Goal: Find specific page/section: Find specific page/section

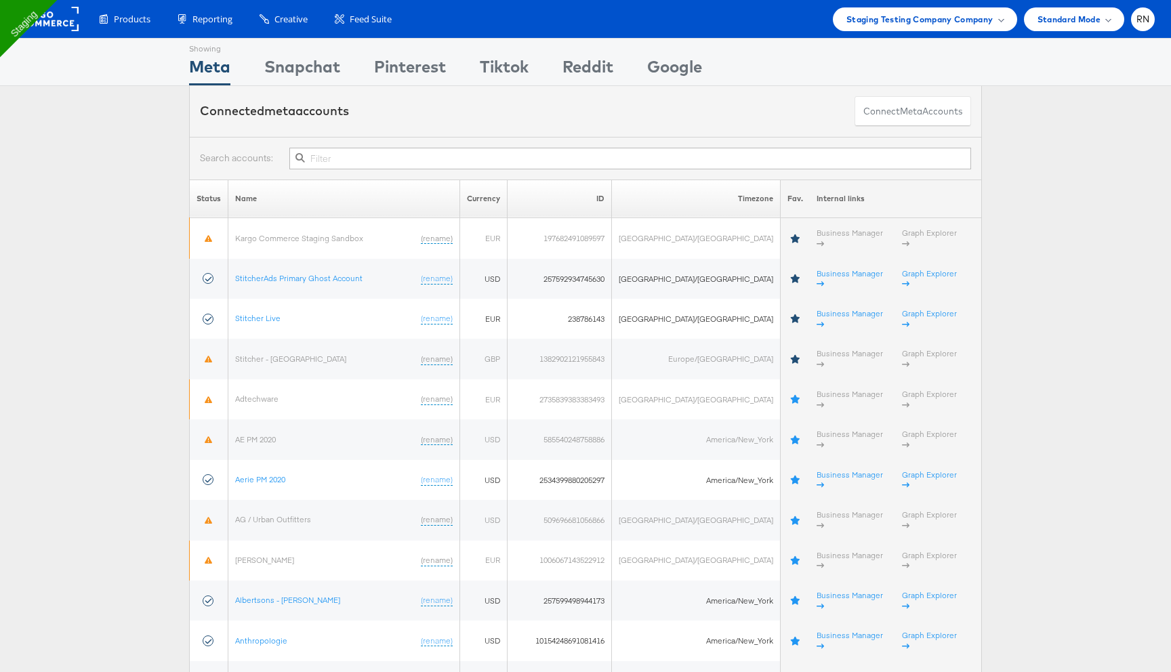
click at [889, 31] on div "Products Product Catalogs Enhance Your Product Catalog, Map Them to Publishers,…" at bounding box center [585, 19] width 1171 height 38
click at [890, 16] on span "Staging Testing Company Company" at bounding box center [919, 19] width 147 height 14
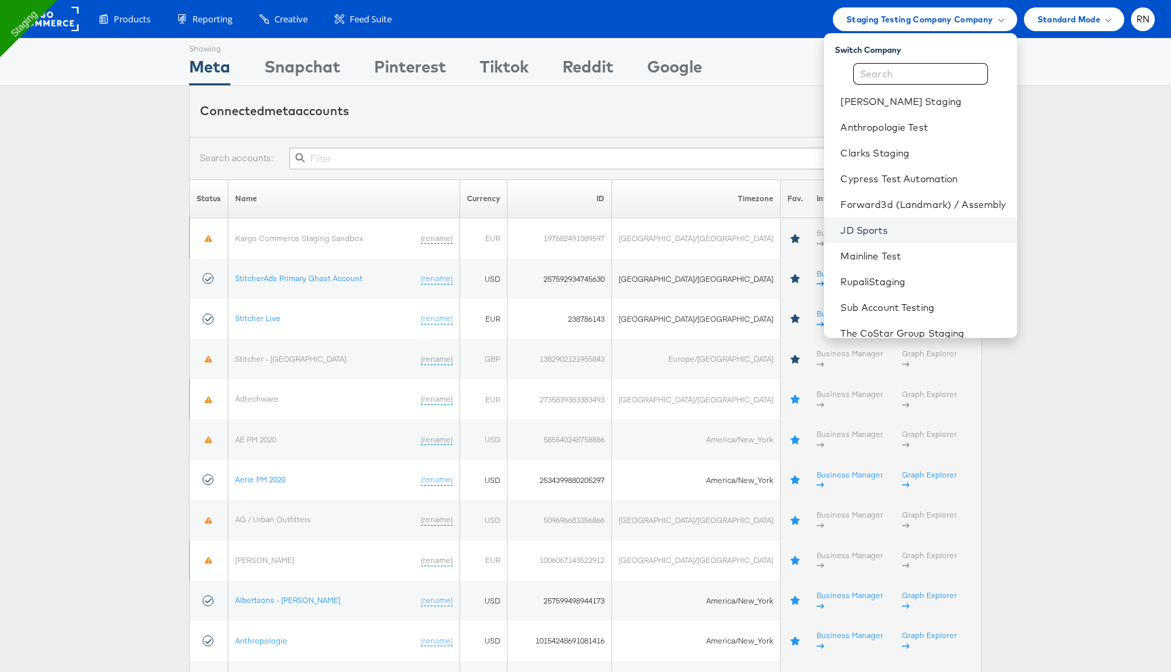
click at [865, 228] on link "JD Sports" at bounding box center [922, 231] width 165 height 14
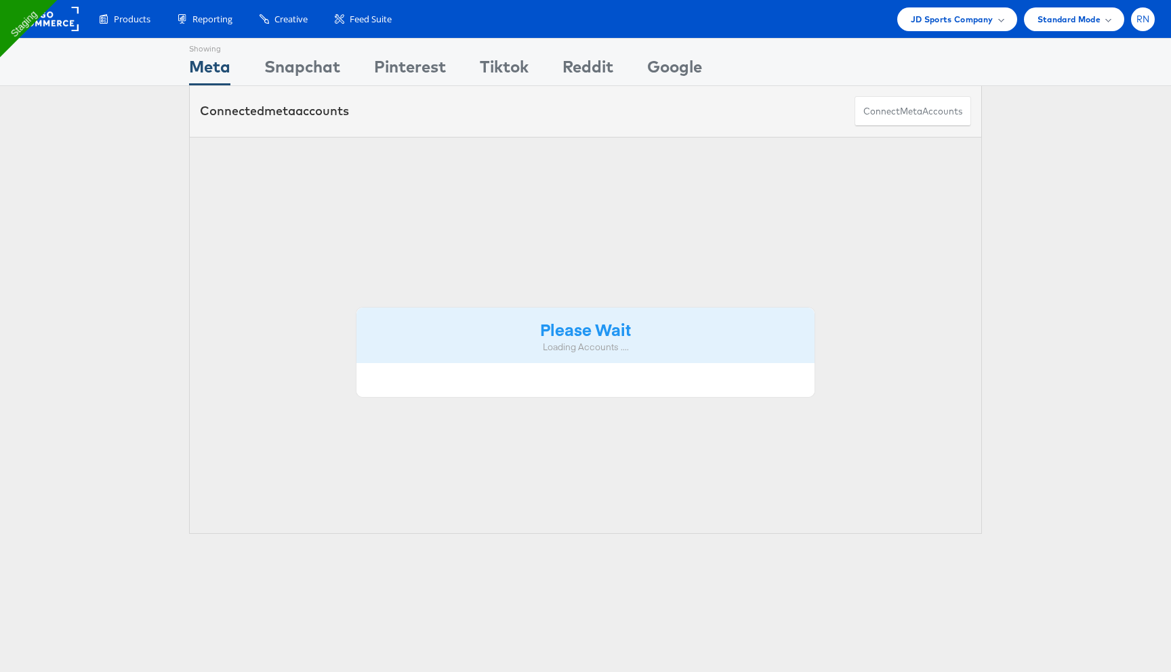
click at [1137, 22] on span "RN" at bounding box center [1143, 19] width 14 height 9
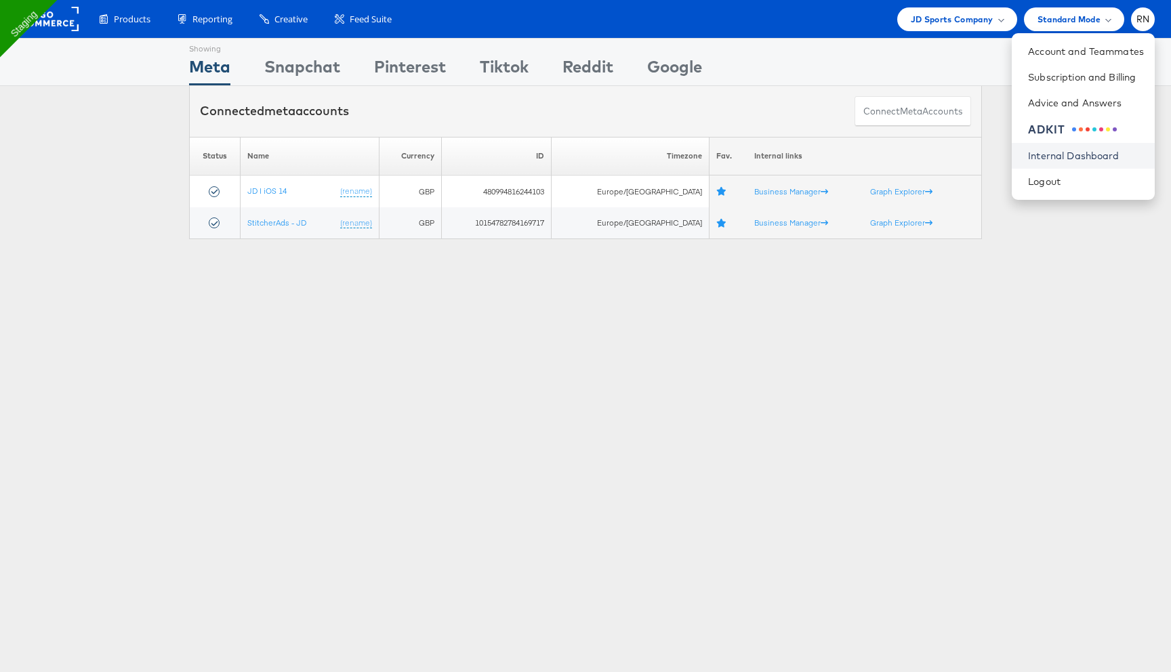
click at [1069, 150] on link "Internal Dashboard" at bounding box center [1086, 156] width 116 height 14
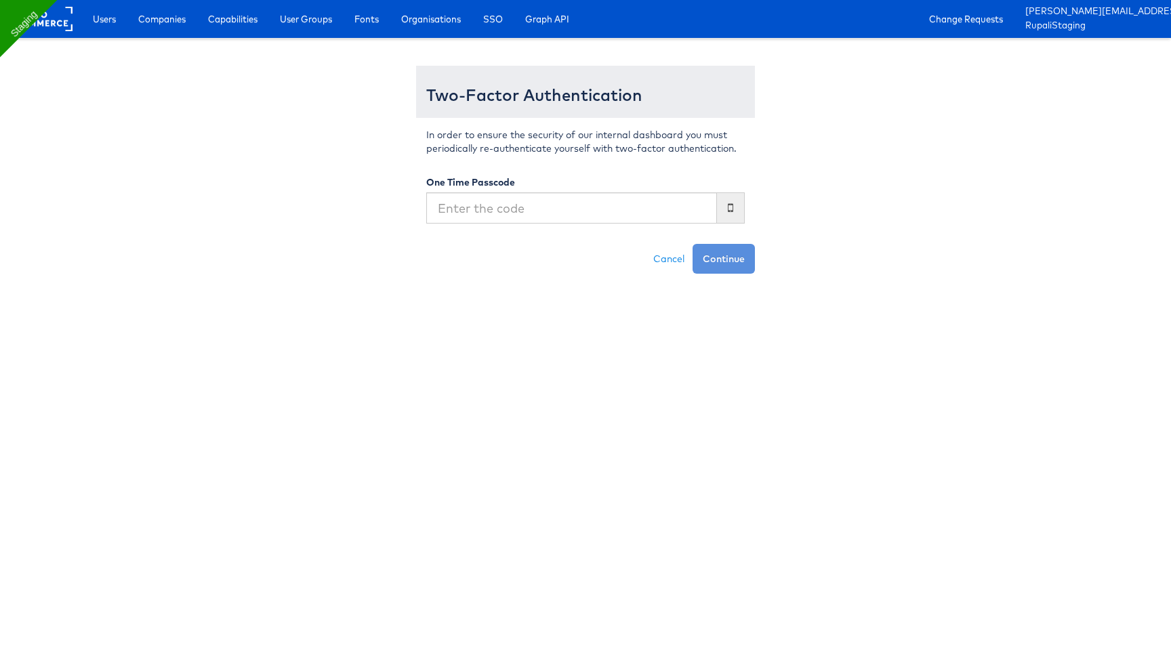
click at [570, 214] on input "text" at bounding box center [571, 207] width 291 height 31
type input "517388"
click at [692, 244] on button "Continue" at bounding box center [723, 259] width 62 height 30
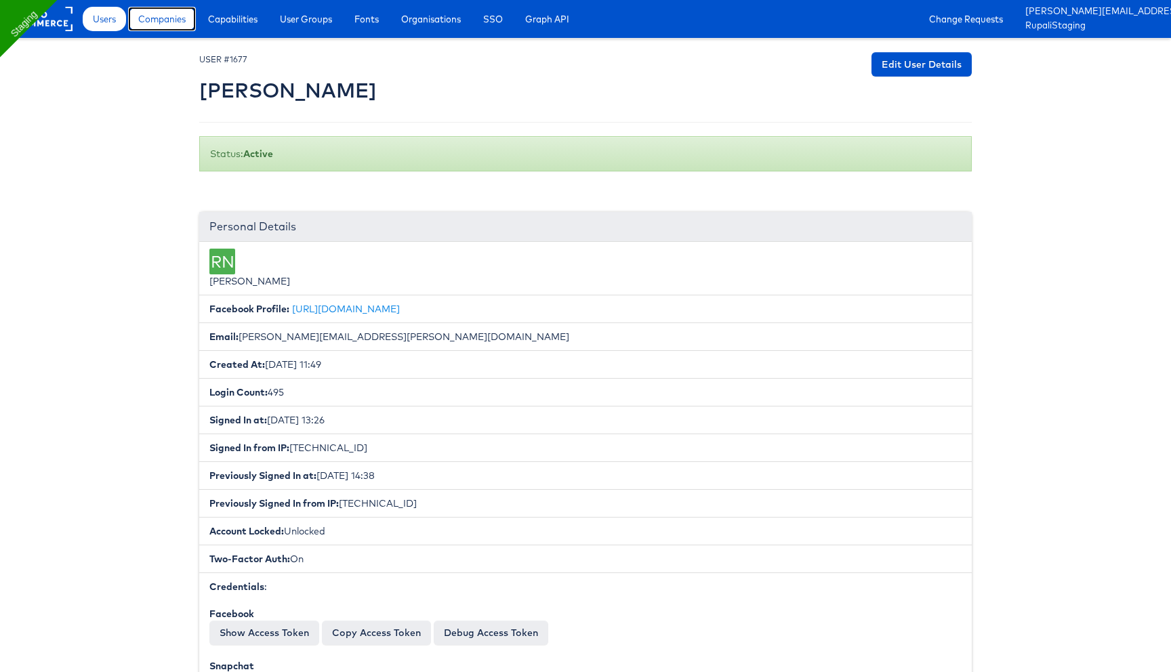
click at [161, 26] on link "Companies" at bounding box center [162, 19] width 68 height 24
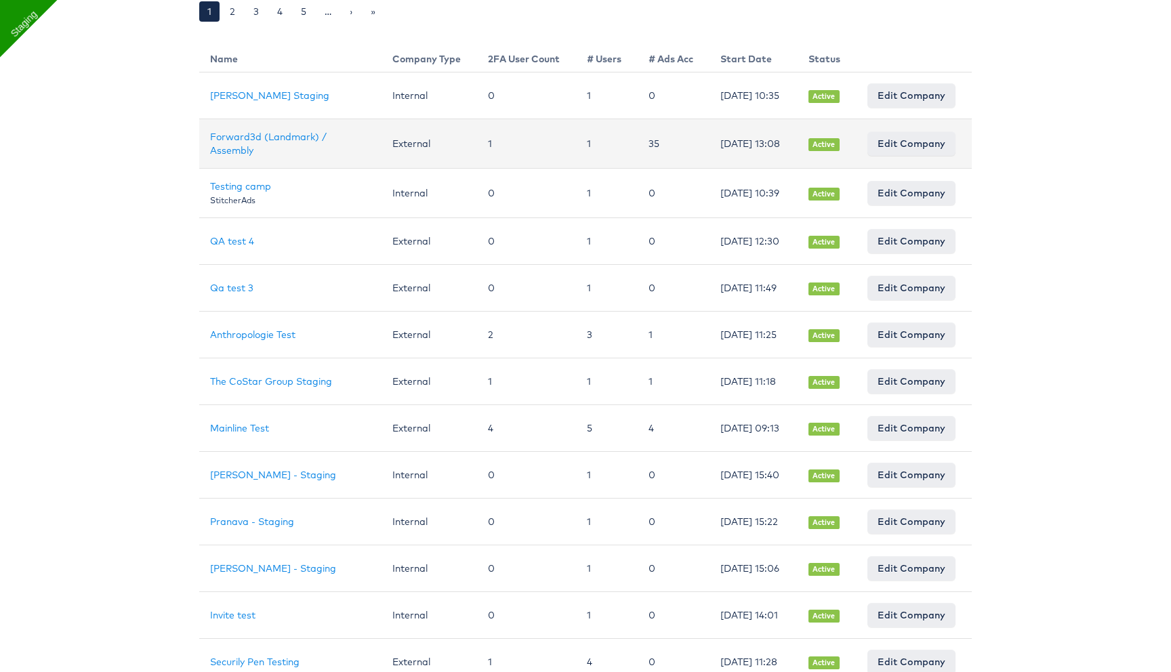
scroll to position [214, 0]
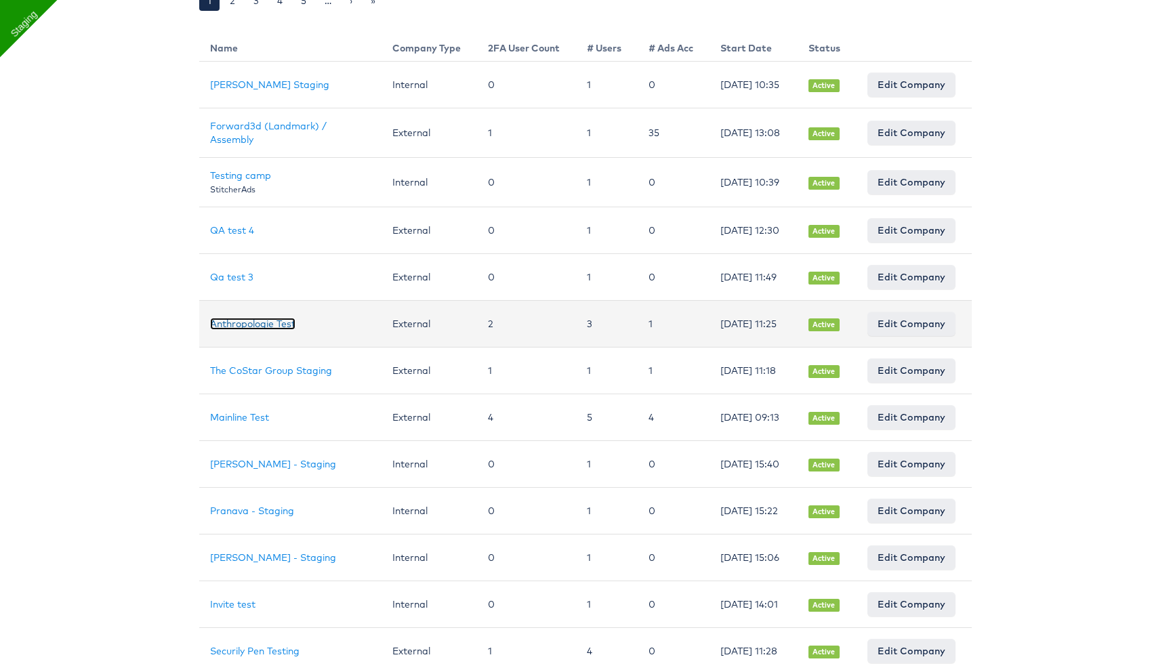
click at [280, 330] on link "Anthropologie Test" at bounding box center [252, 324] width 85 height 12
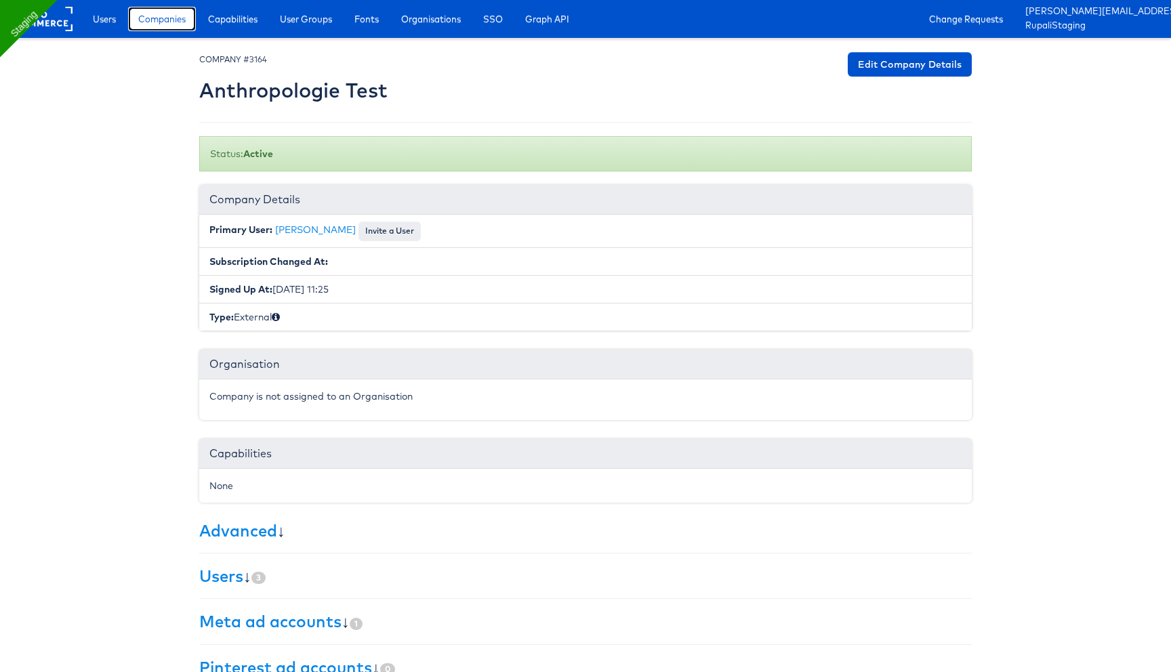
click at [170, 7] on link "Companies" at bounding box center [162, 19] width 68 height 24
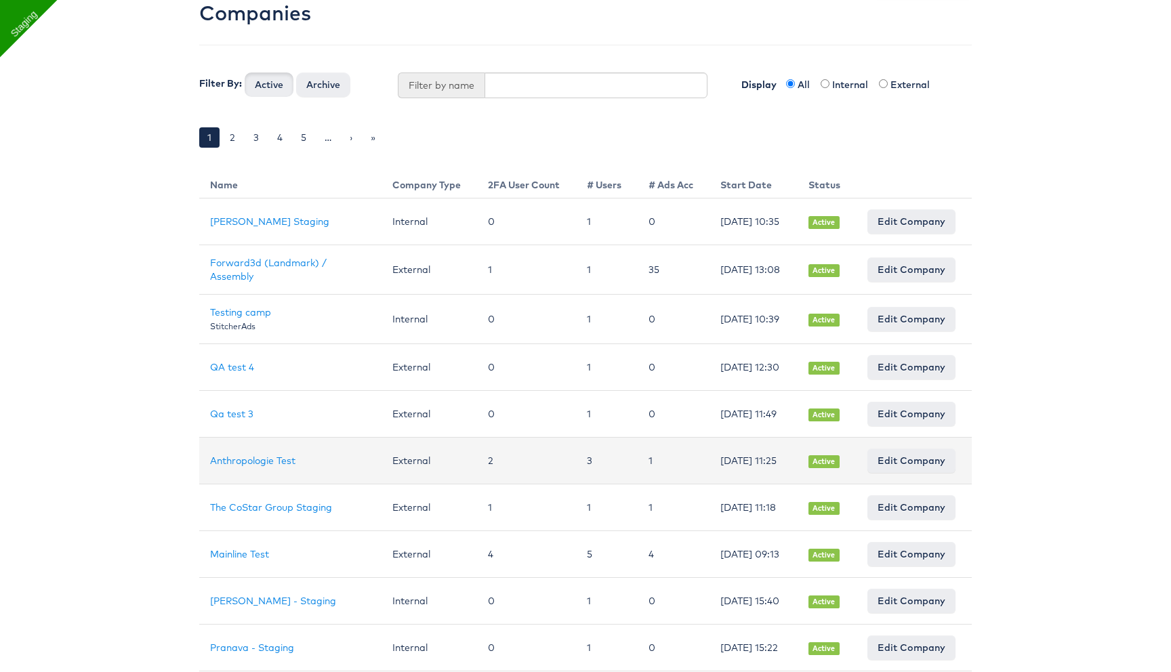
scroll to position [89, 0]
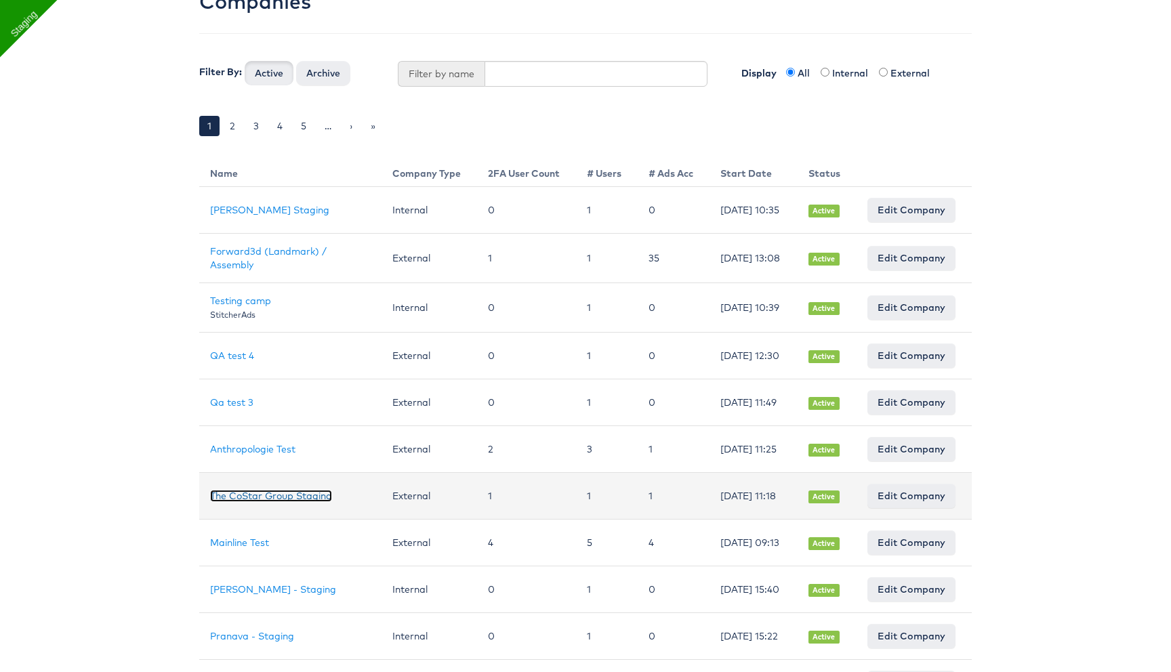
click at [273, 502] on link "The CoStar Group Staging" at bounding box center [271, 496] width 122 height 12
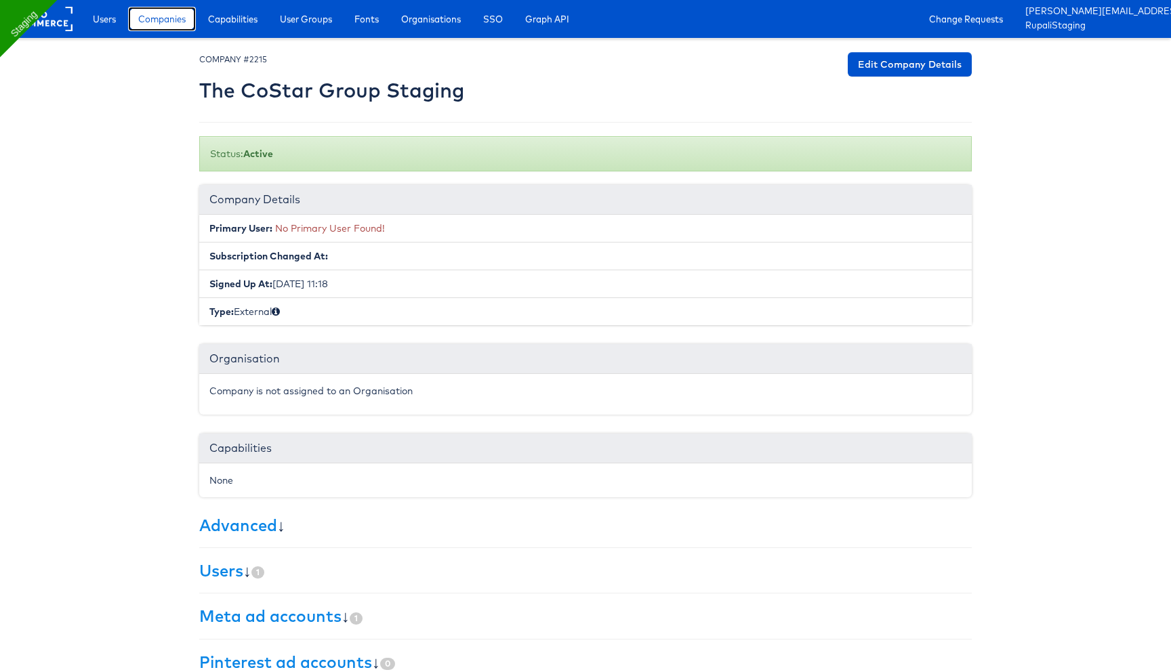
click at [163, 21] on span "Companies" at bounding box center [161, 19] width 47 height 14
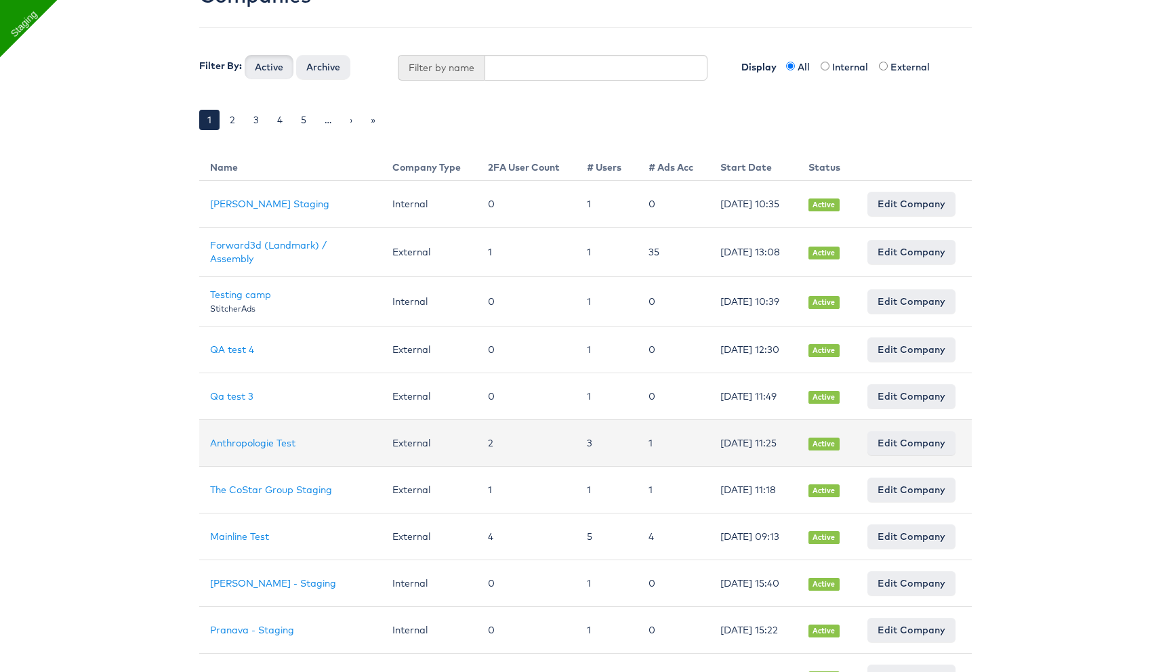
scroll to position [153, 0]
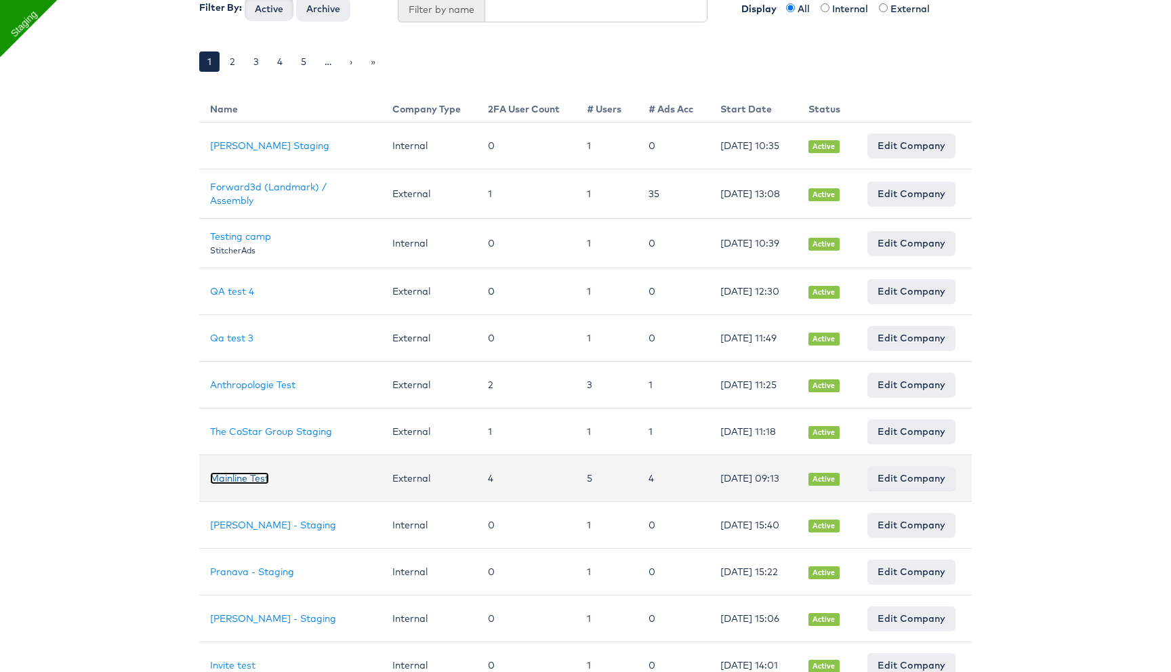
click at [247, 484] on link "Mainline Test" at bounding box center [239, 478] width 59 height 12
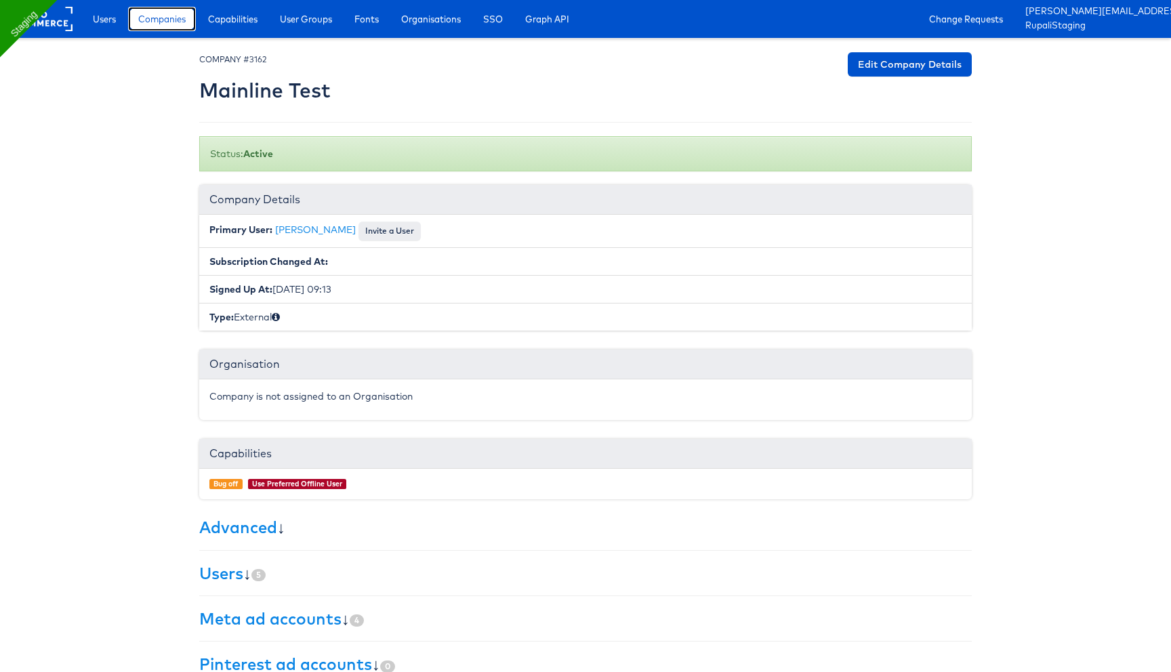
click at [174, 19] on span "Companies" at bounding box center [161, 19] width 47 height 14
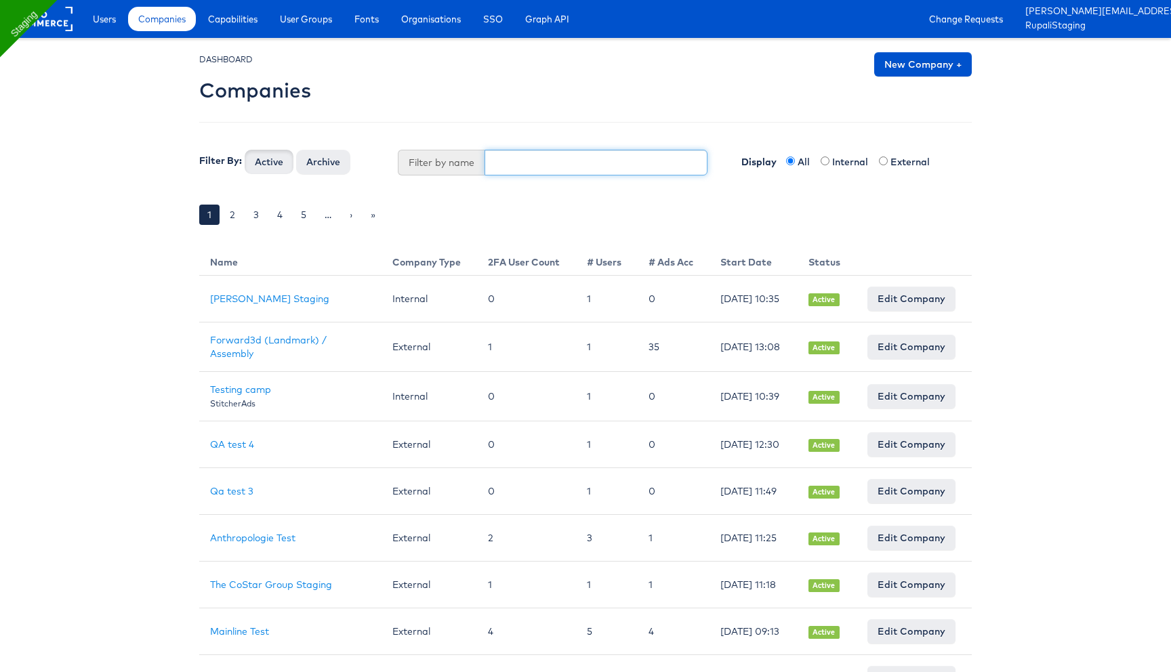
click at [505, 165] on input "text" at bounding box center [596, 163] width 224 height 26
type input "jd"
click at [245, 150] on button "Active" at bounding box center [269, 162] width 49 height 24
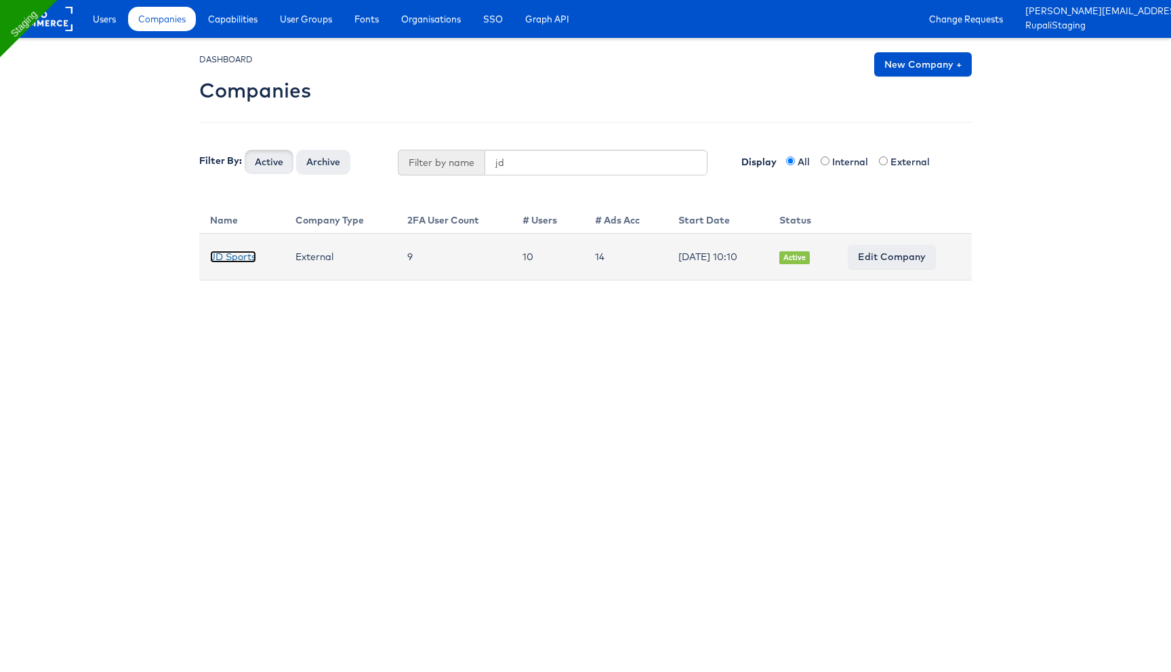
click at [228, 254] on link "JD Sports" at bounding box center [233, 257] width 46 height 12
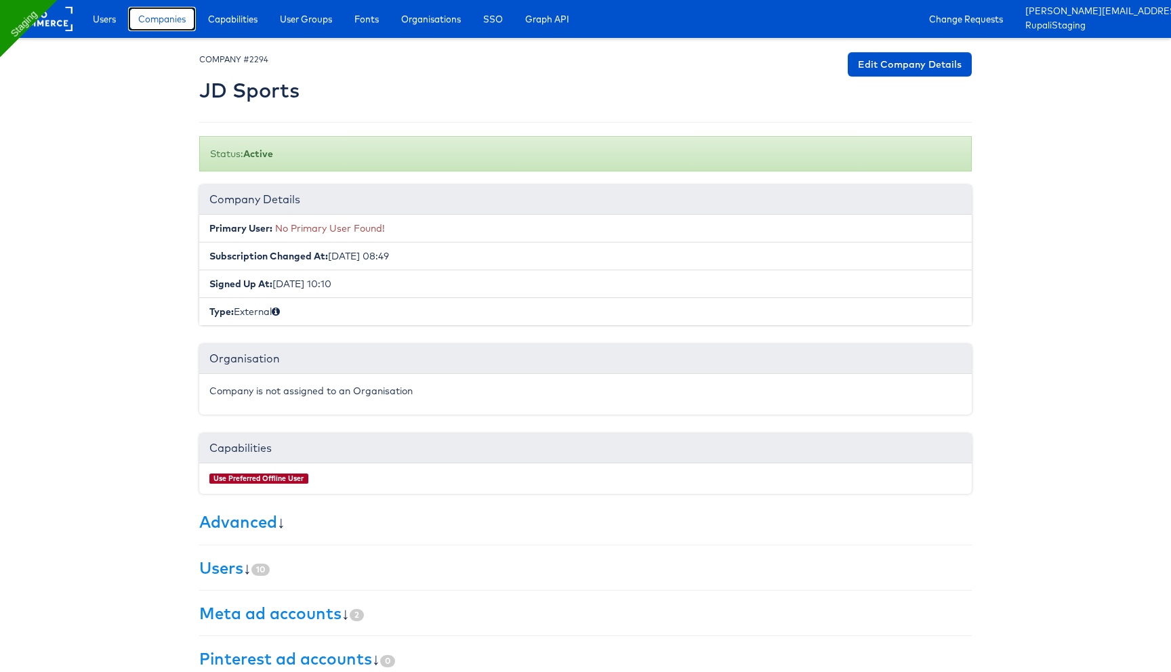
click at [165, 17] on span "Companies" at bounding box center [161, 19] width 47 height 14
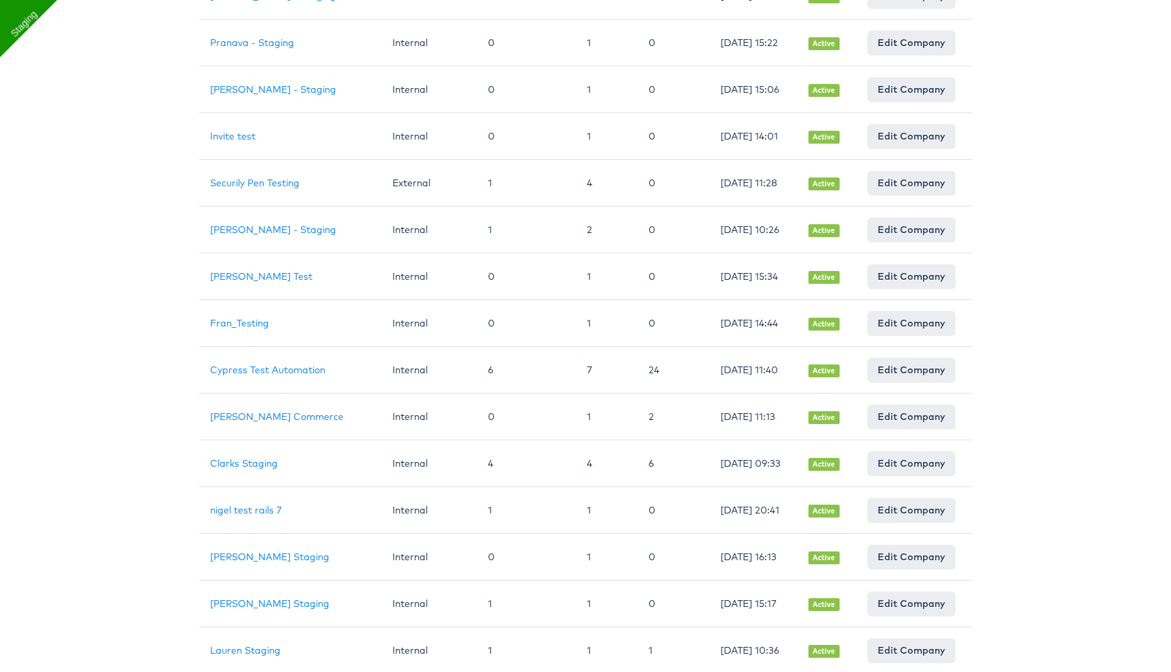
scroll to position [858, 0]
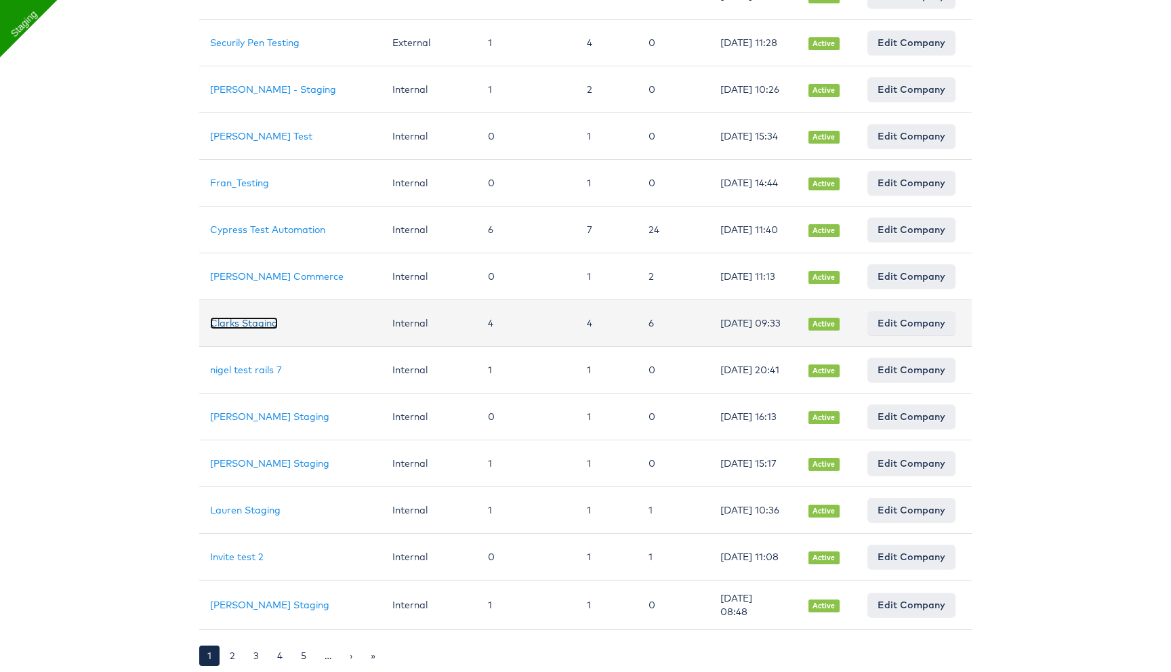
click at [259, 317] on link "Clarks Staging" at bounding box center [244, 323] width 68 height 12
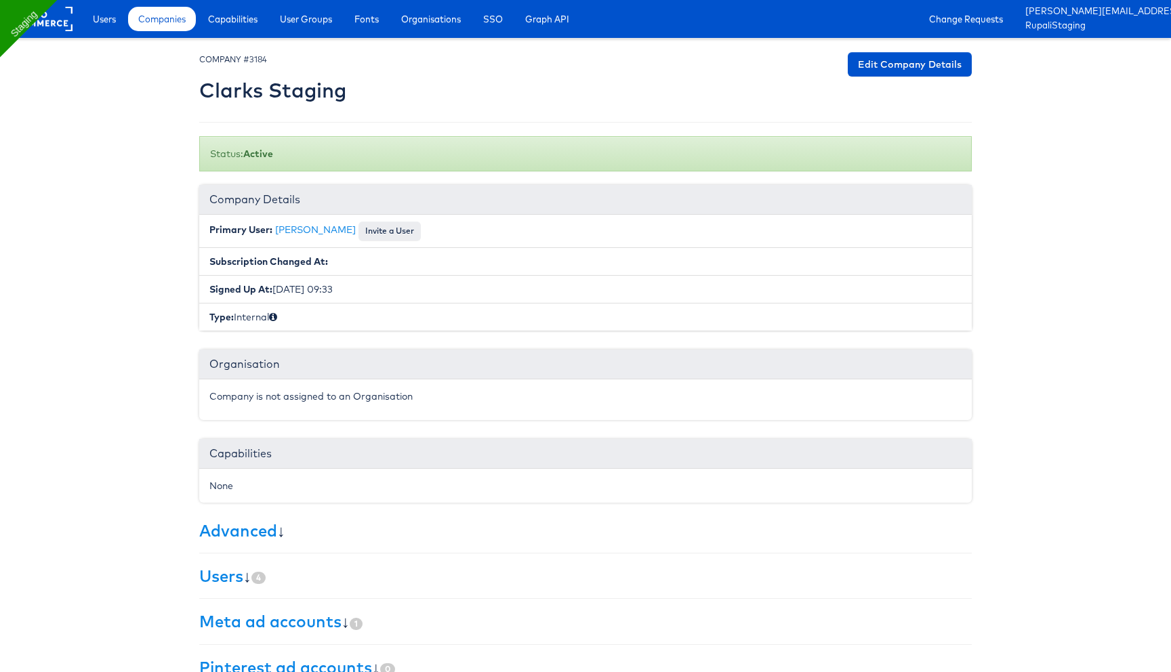
click at [223, 93] on h2 "Clarks Staging" at bounding box center [272, 90] width 147 height 22
copy h2 "Clarks"
